Goal: Task Accomplishment & Management: Manage account settings

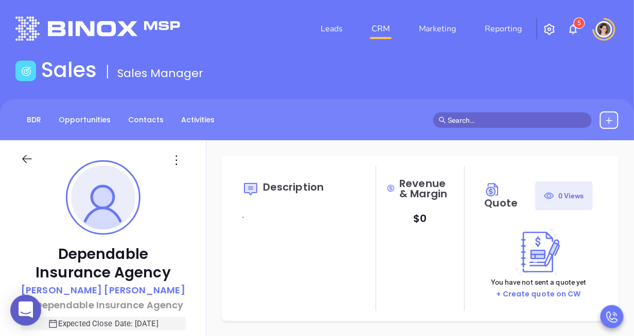
type input "[DATE]"
type input "[PERSON_NAME]"
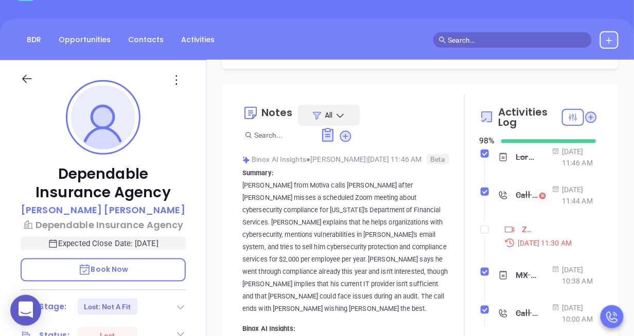
scroll to position [82, 0]
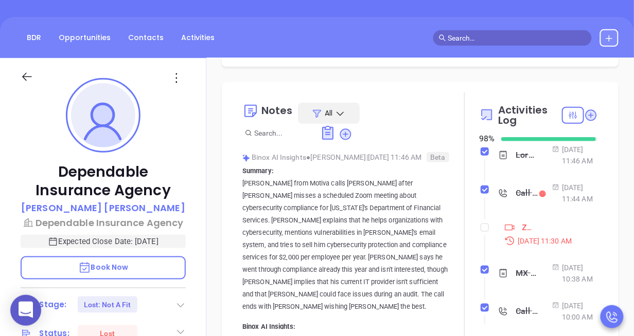
click at [541, 196] on icon at bounding box center [543, 194] width 4 height 4
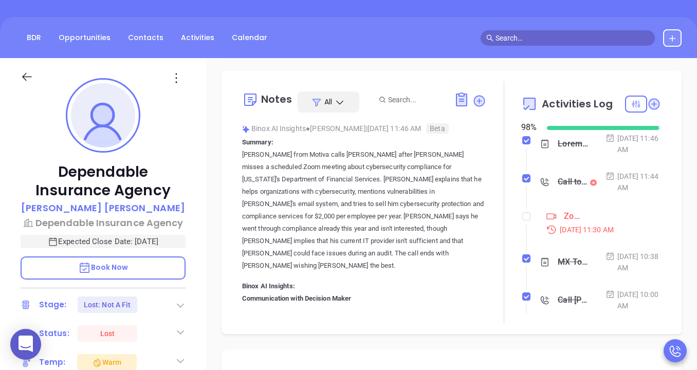
scroll to position [171, 0]
click at [592, 183] on icon at bounding box center [594, 184] width 4 height 4
click at [571, 183] on div "Call to Patrick Nelson" at bounding box center [573, 182] width 30 height 15
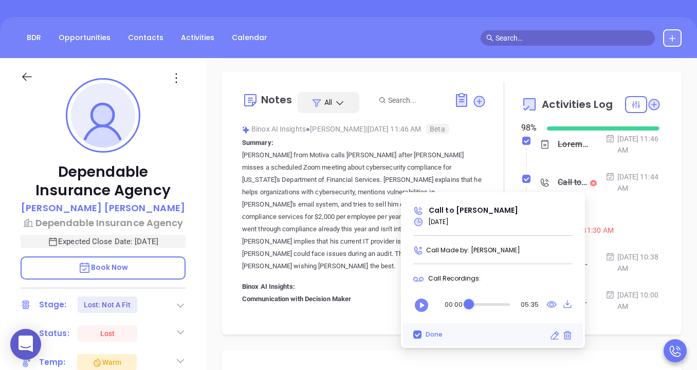
click at [430, 295] on button "Play" at bounding box center [422, 305] width 21 height 21
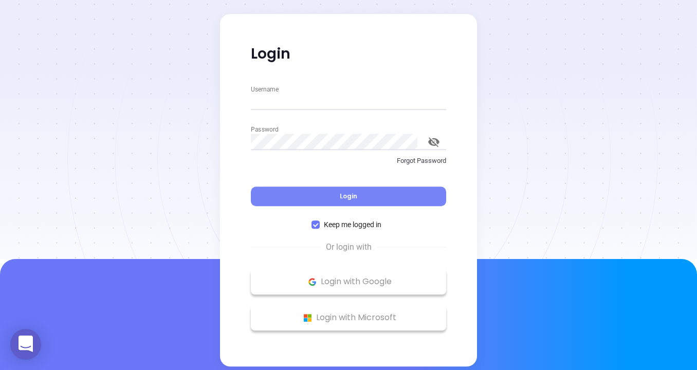
type input "[PERSON_NAME][EMAIL_ADDRESS][DOMAIN_NAME]"
click at [346, 195] on span "Login" at bounding box center [348, 196] width 17 height 9
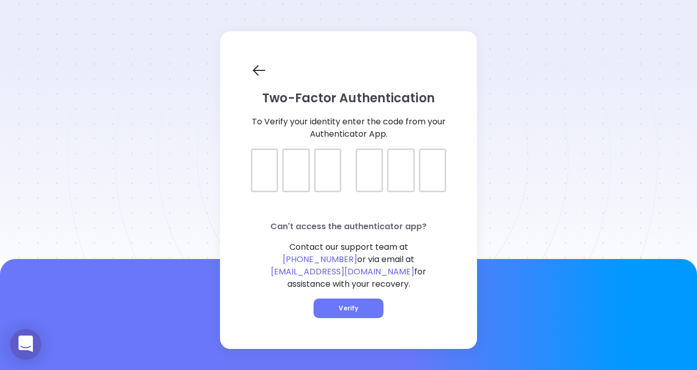
click at [269, 170] on div at bounding box center [348, 162] width 195 height 26
type input "491946"
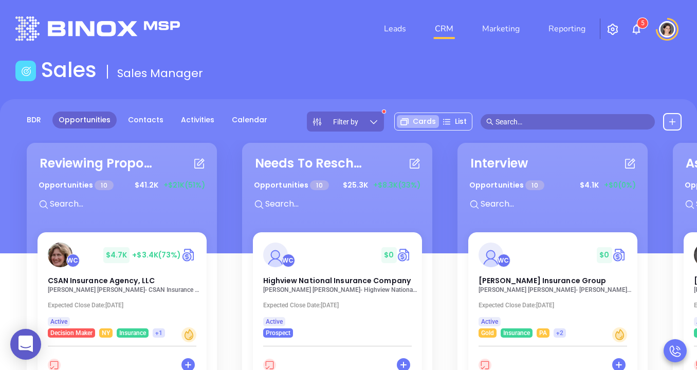
click at [516, 117] on input "text" at bounding box center [573, 121] width 154 height 11
click at [475, 95] on main "Sales Sales Manager BDR Opportunities Contacts Activities Calendar Filter by Ca…" at bounding box center [348, 284] width 697 height 453
click at [528, 114] on span "[PERSON_NAME]" at bounding box center [568, 121] width 174 height 15
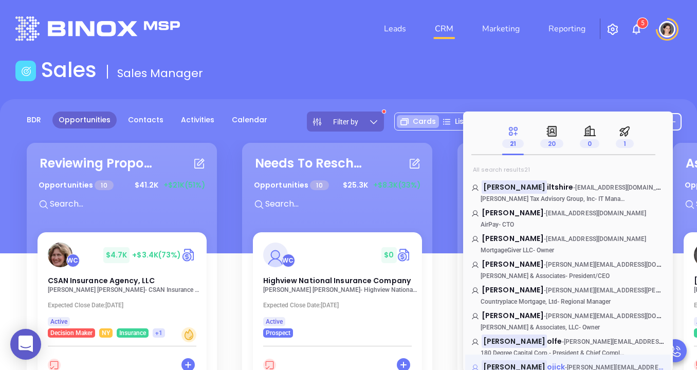
type input "[PERSON_NAME]"
click at [500, 363] on mark "Daniel W" at bounding box center [514, 367] width 65 height 13
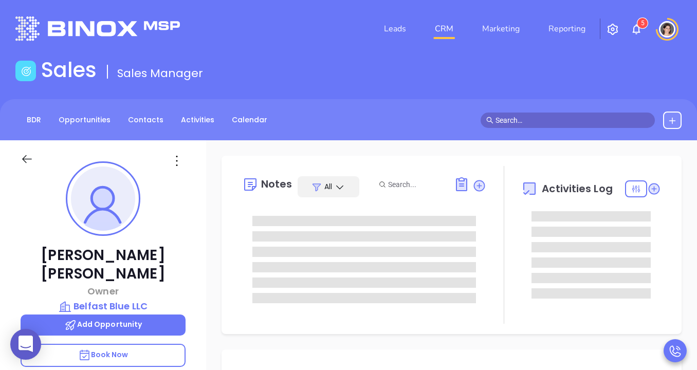
scroll to position [299, 0]
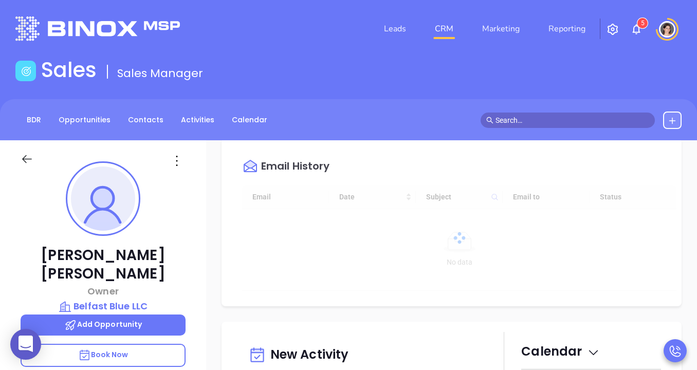
type input "[PERSON_NAME]"
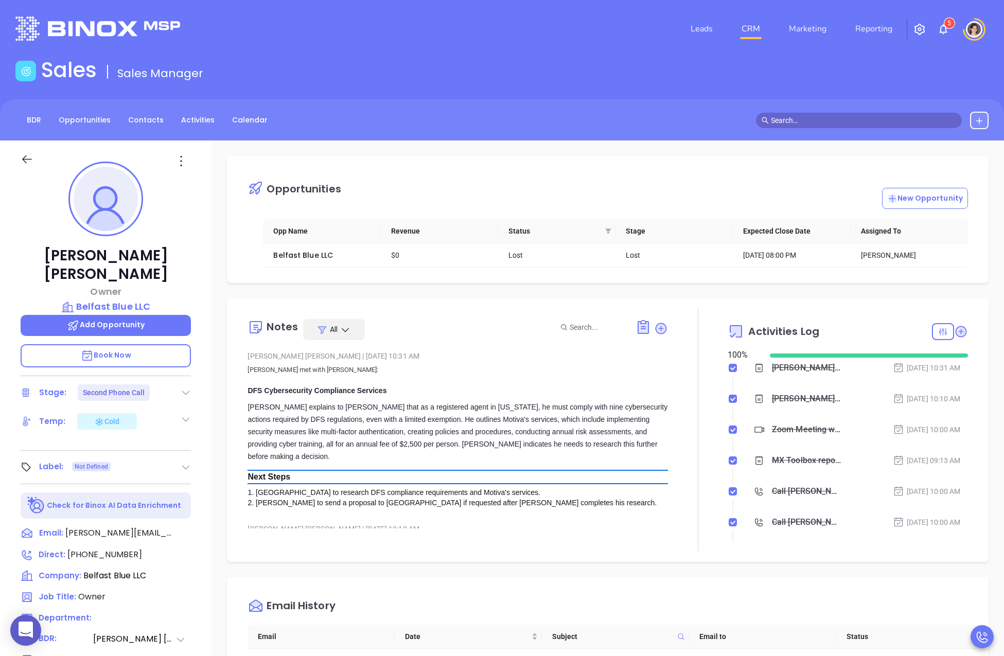
scroll to position [299, 0]
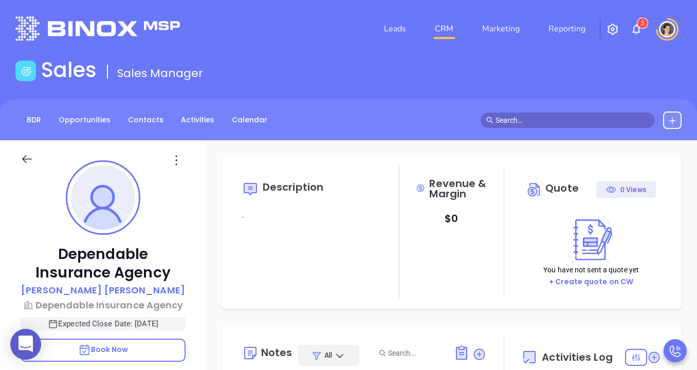
type input "[DATE]"
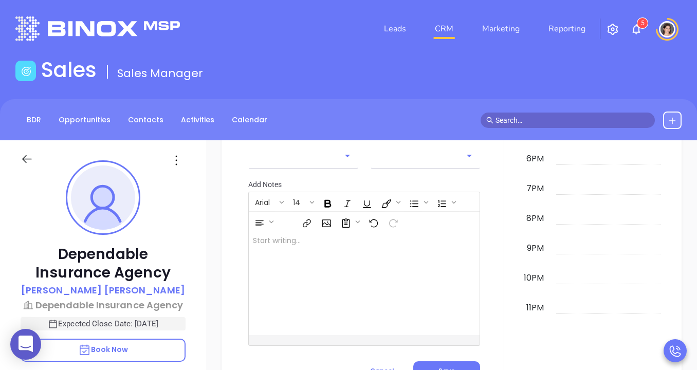
scroll to position [1314, 0]
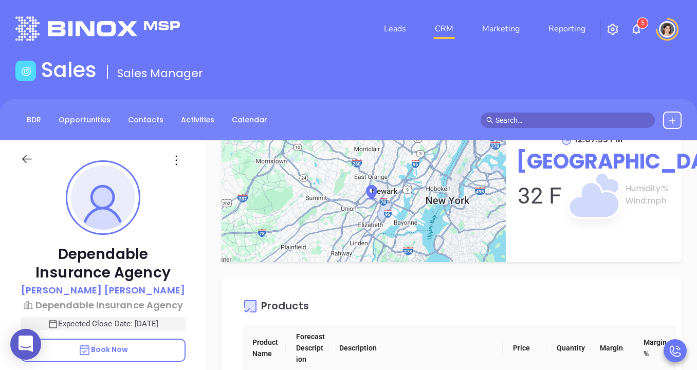
type input "[PERSON_NAME]"
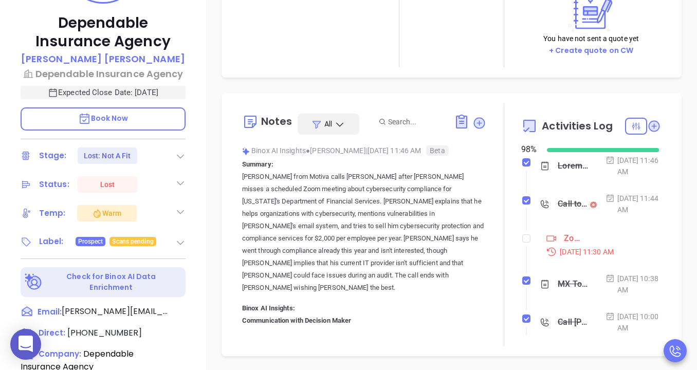
scroll to position [0, 0]
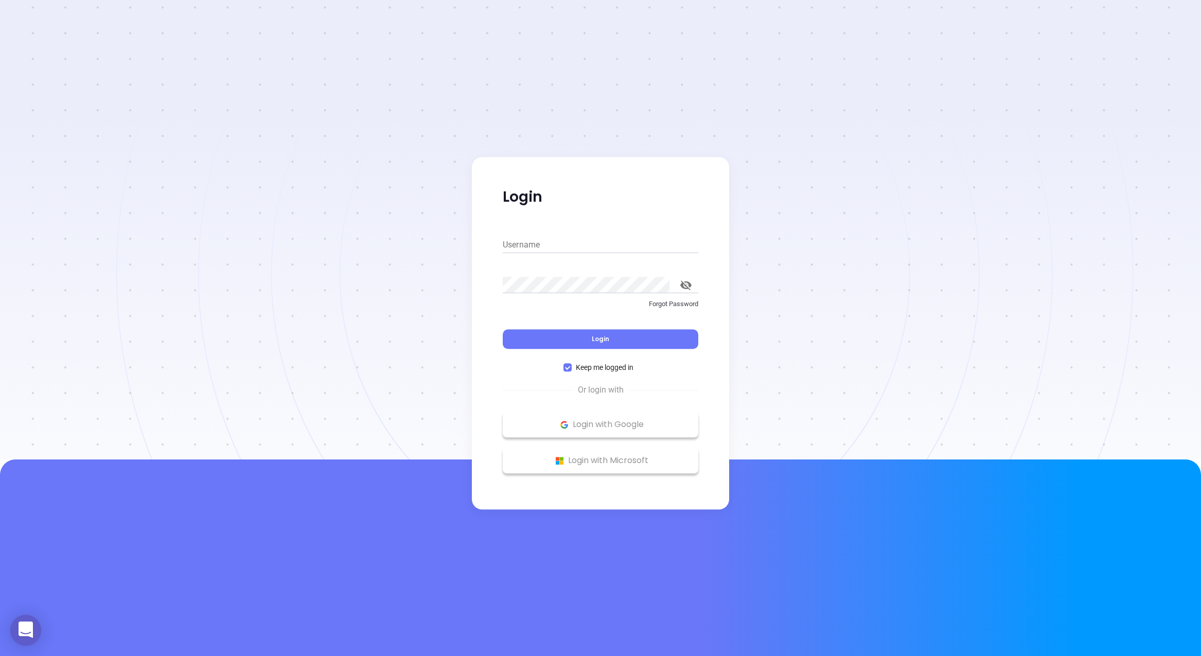
type input "[PERSON_NAME][EMAIL_ADDRESS][DOMAIN_NAME]"
click at [545, 338] on button "Login" at bounding box center [600, 339] width 195 height 20
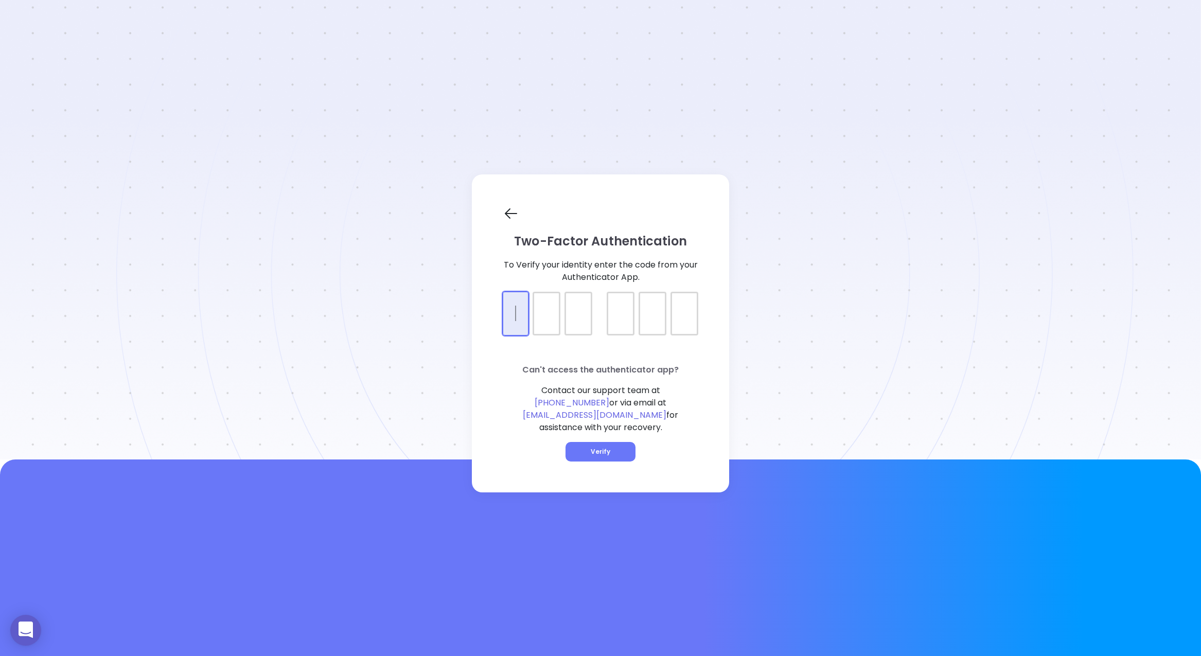
click at [523, 317] on div at bounding box center [600, 305] width 195 height 26
type input "593019"
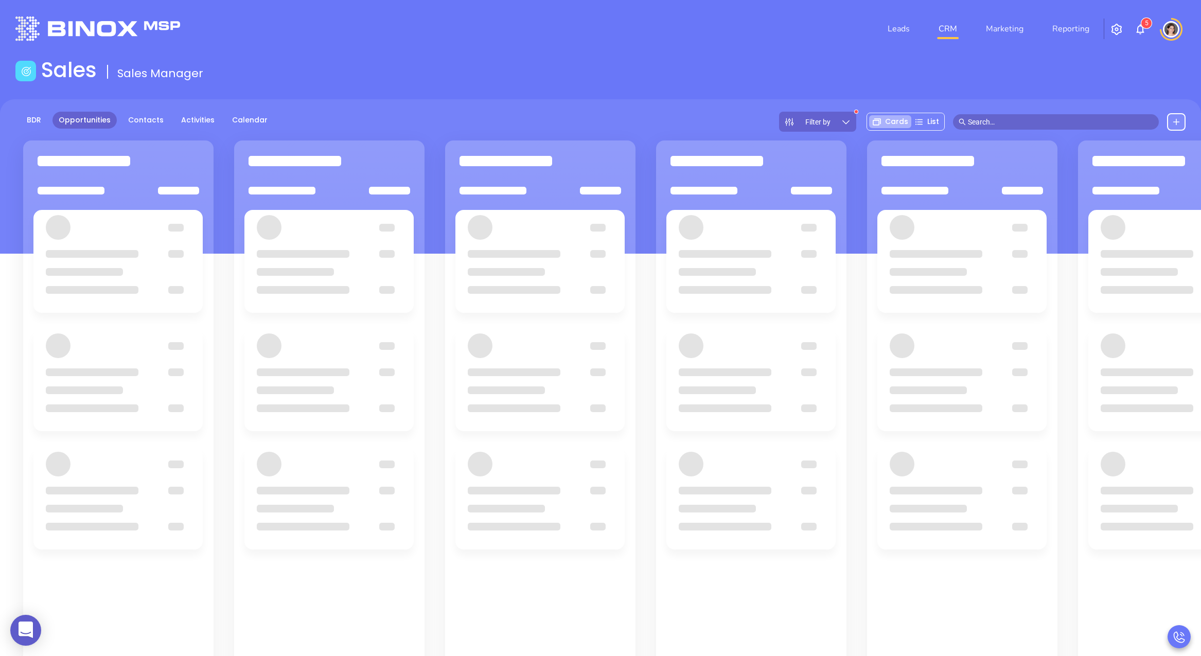
click at [1016, 119] on input "text" at bounding box center [1060, 121] width 185 height 11
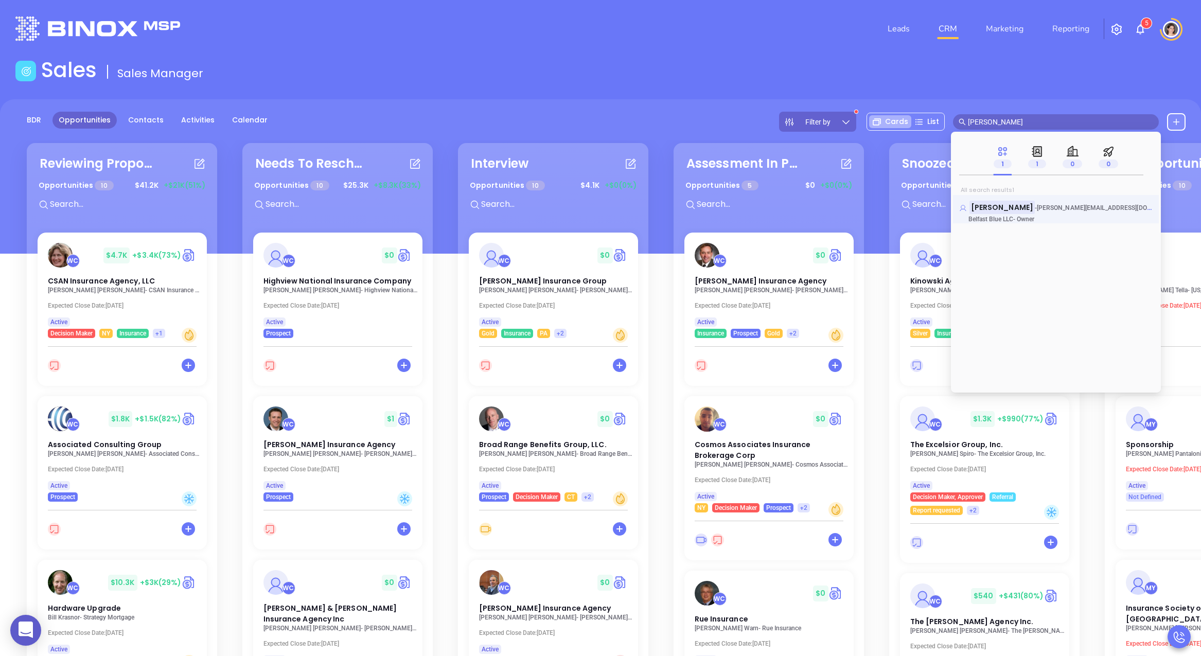
type input "[PERSON_NAME]"
click at [1012, 208] on mark "[PERSON_NAME]" at bounding box center [1001, 207] width 65 height 13
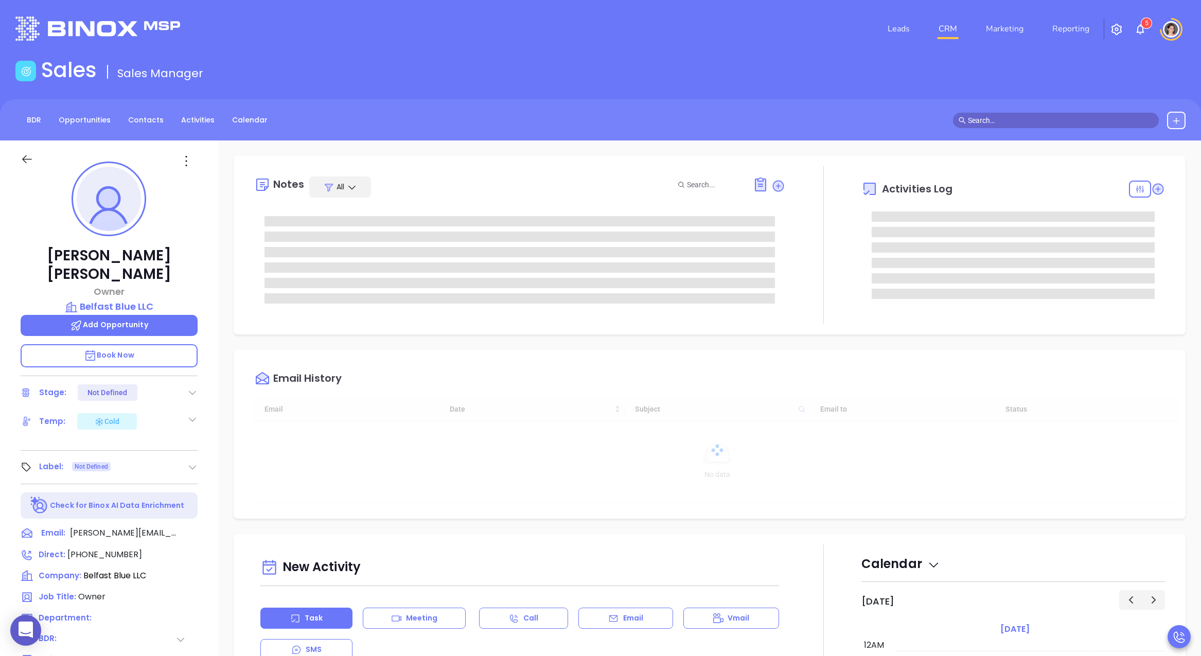
scroll to position [299, 0]
type input "[PERSON_NAME]"
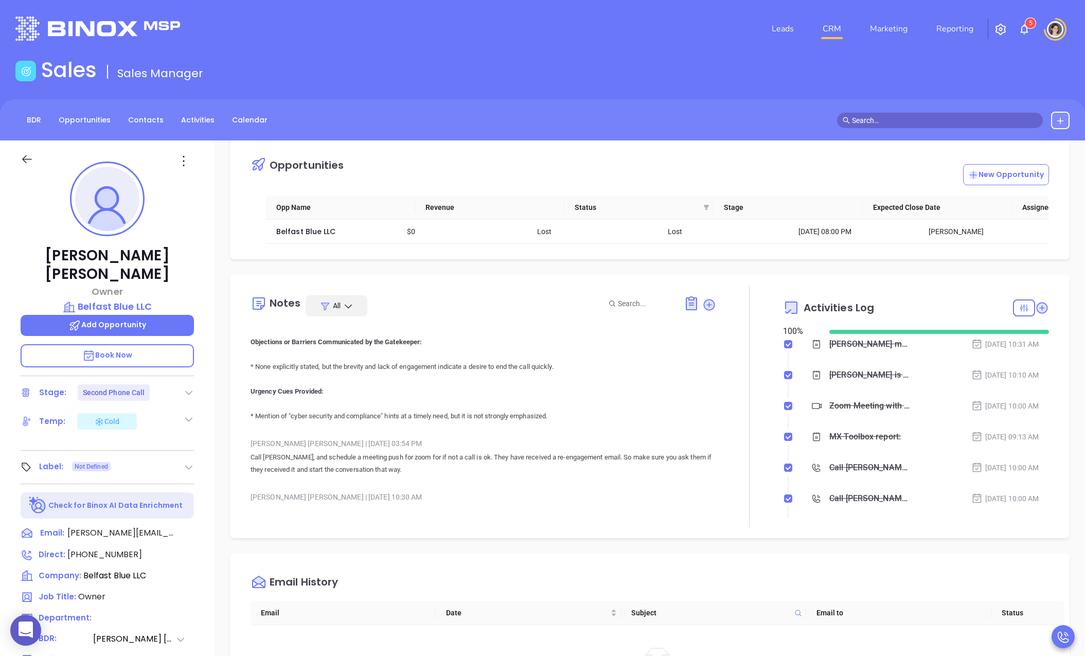
scroll to position [3927, 0]
